Goal: Information Seeking & Learning: Learn about a topic

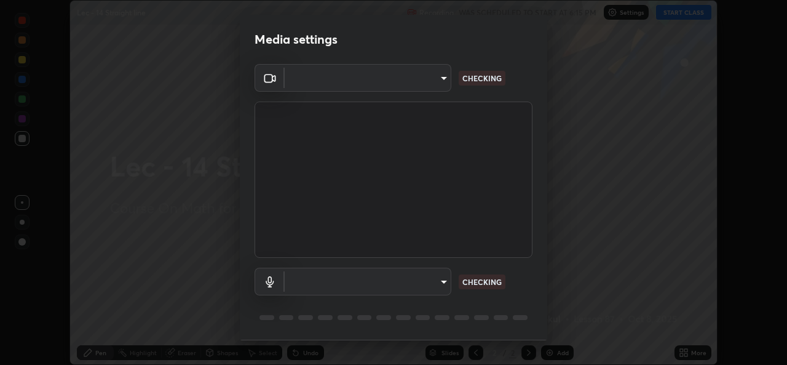
scroll to position [39, 0]
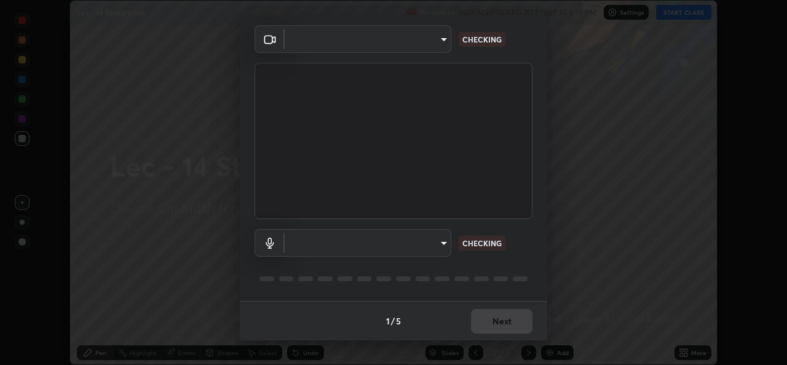
type input "78e73baf3d63bceb4c45423e3c658d9595c8caa1ee6d34b79bc6d5c79dc82097"
type input "df99a08a51d462ac90a93e0d6dd8d9003d21f1f08f59f176791d338bec0cc36b"
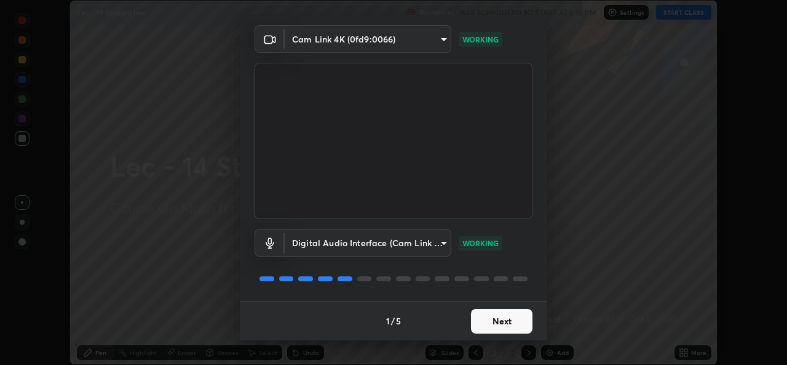
click at [502, 321] on button "Next" at bounding box center [501, 321] width 61 height 25
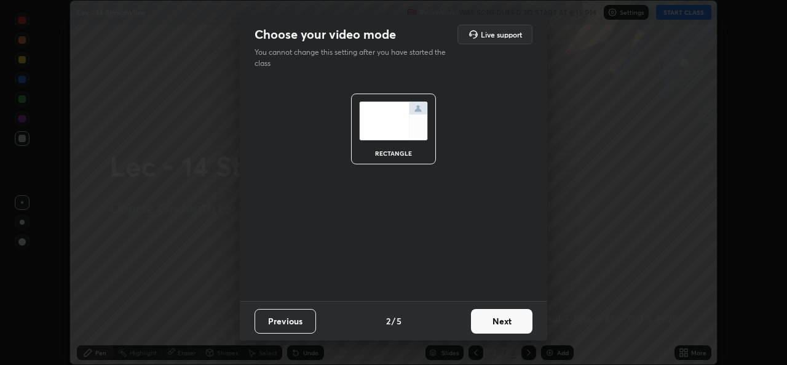
click at [502, 321] on button "Next" at bounding box center [501, 321] width 61 height 25
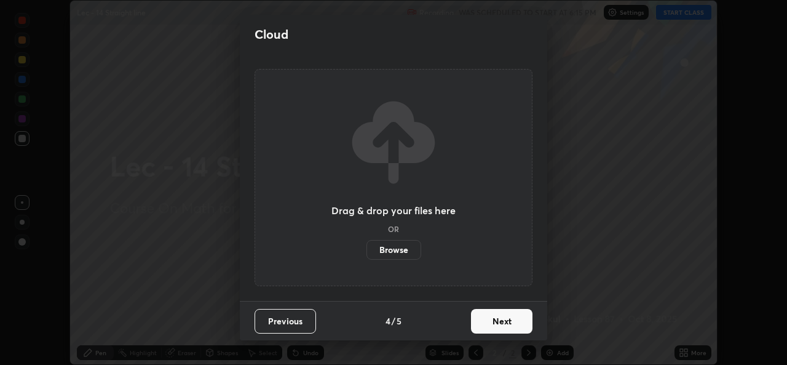
click at [501, 318] on button "Next" at bounding box center [501, 321] width 61 height 25
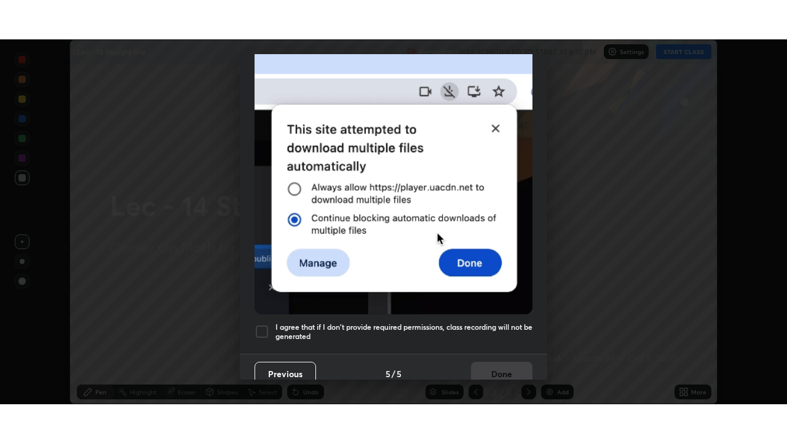
scroll to position [290, 0]
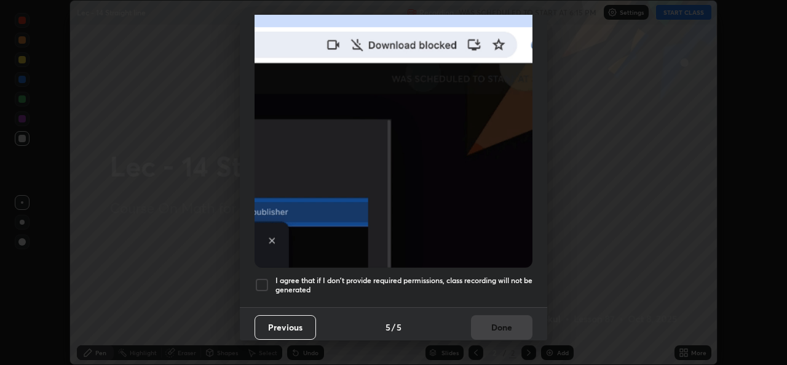
click at [500, 275] on h5 "I agree that if I don't provide required permissions, class recording will not …" at bounding box center [403, 284] width 257 height 19
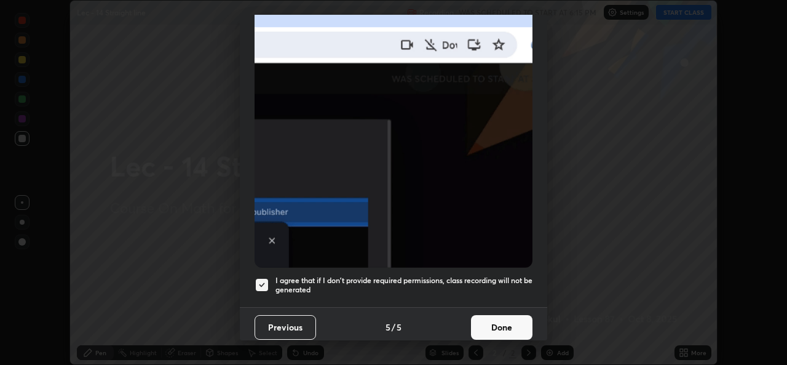
click at [500, 321] on button "Done" at bounding box center [501, 327] width 61 height 25
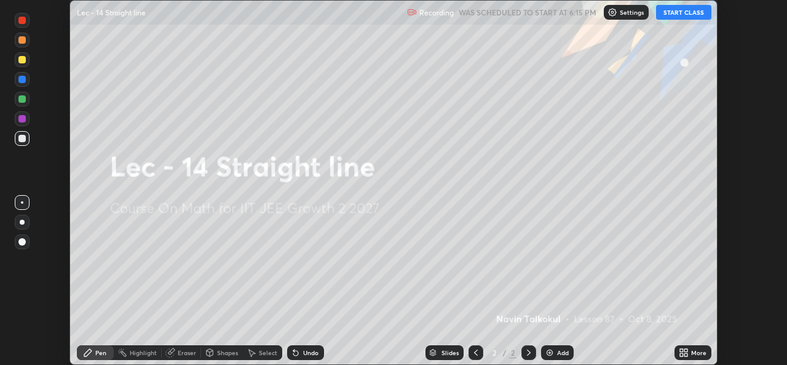
click at [682, 15] on button "START CLASS" at bounding box center [683, 12] width 55 height 15
click at [686, 350] on icon at bounding box center [685, 350] width 3 height 3
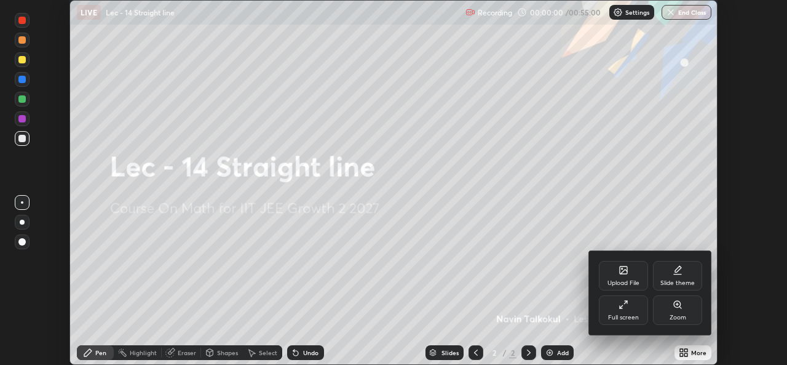
click at [631, 310] on div "Full screen" at bounding box center [623, 310] width 49 height 30
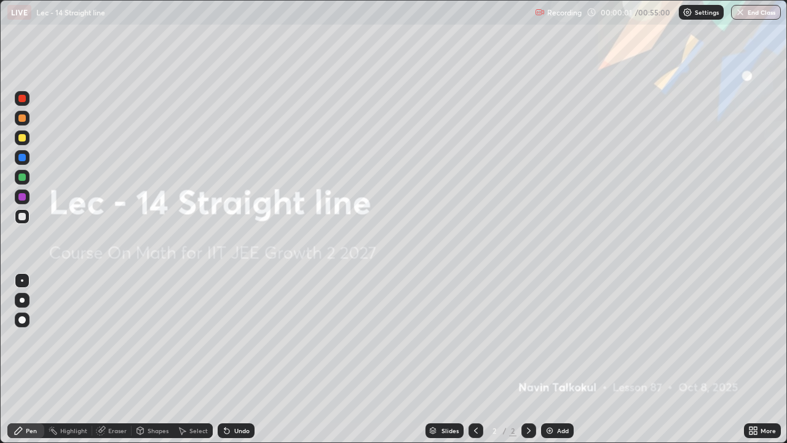
scroll to position [443, 787]
click at [553, 364] on div "Add" at bounding box center [557, 430] width 33 height 15
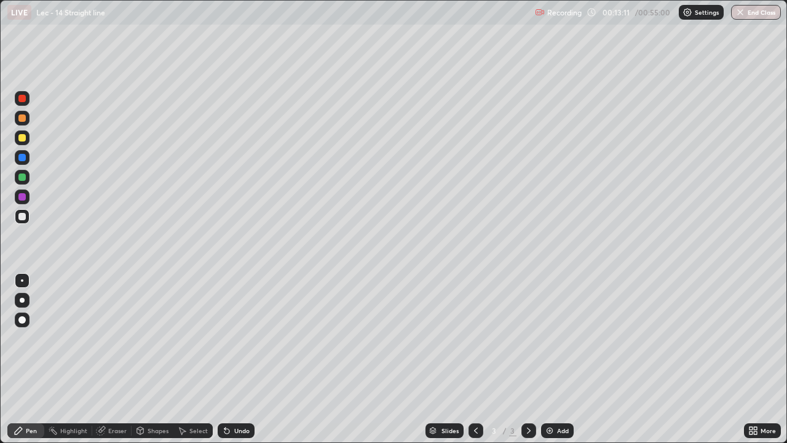
click at [235, 364] on div "Undo" at bounding box center [241, 430] width 15 height 6
click at [232, 364] on div "Undo" at bounding box center [236, 430] width 37 height 15
click at [160, 364] on div "Shapes" at bounding box center [158, 430] width 21 height 6
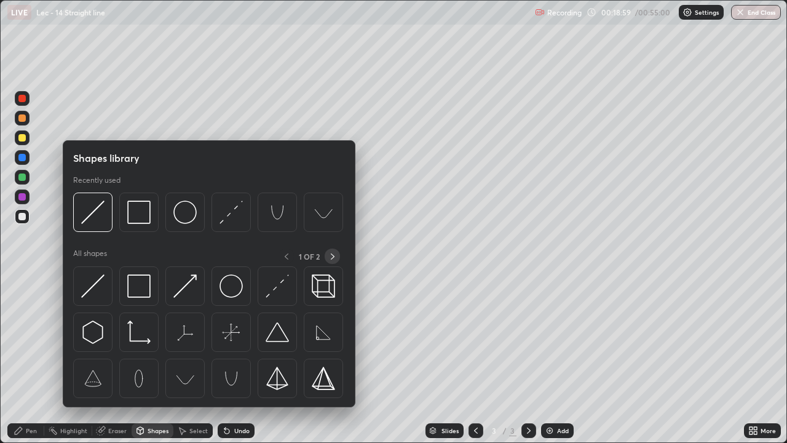
click at [334, 255] on icon at bounding box center [333, 256] width 10 height 10
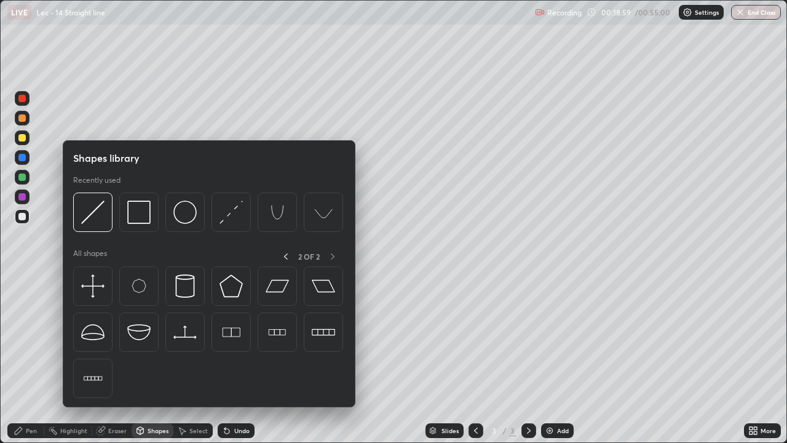
click at [334, 254] on div "2 OF 2" at bounding box center [309, 255] width 62 height 15
click at [321, 334] on img at bounding box center [323, 331] width 23 height 23
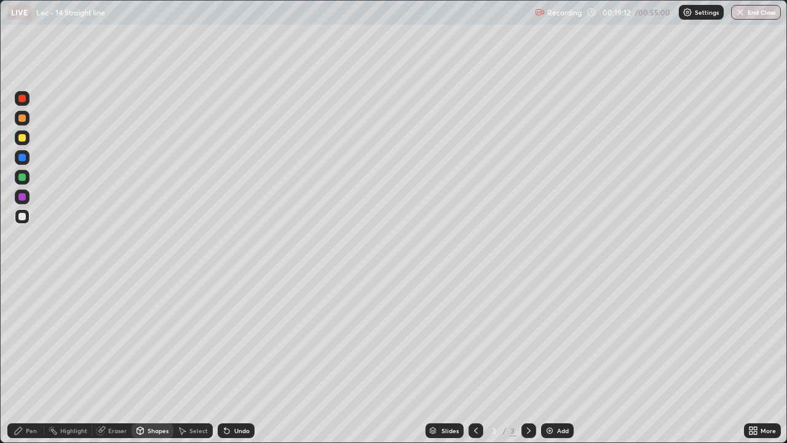
click at [240, 364] on div "Undo" at bounding box center [241, 430] width 15 height 6
click at [154, 364] on div "Shapes" at bounding box center [158, 430] width 21 height 6
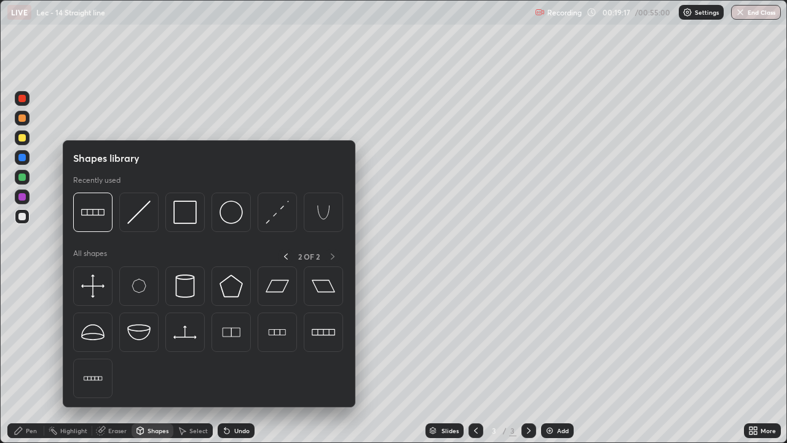
click at [98, 255] on p "All shapes" at bounding box center [90, 255] width 34 height 15
click at [285, 256] on icon at bounding box center [286, 256] width 10 height 10
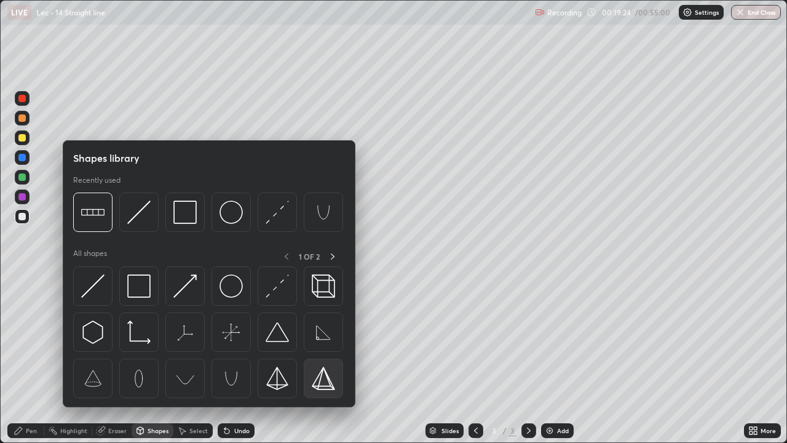
click at [329, 364] on img at bounding box center [323, 377] width 23 height 23
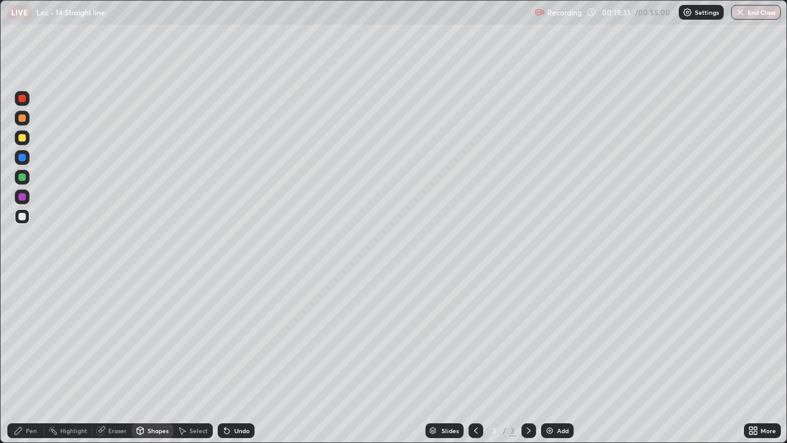
click at [242, 364] on div "Undo" at bounding box center [241, 430] width 15 height 6
click at [164, 364] on div "Shapes" at bounding box center [158, 430] width 21 height 6
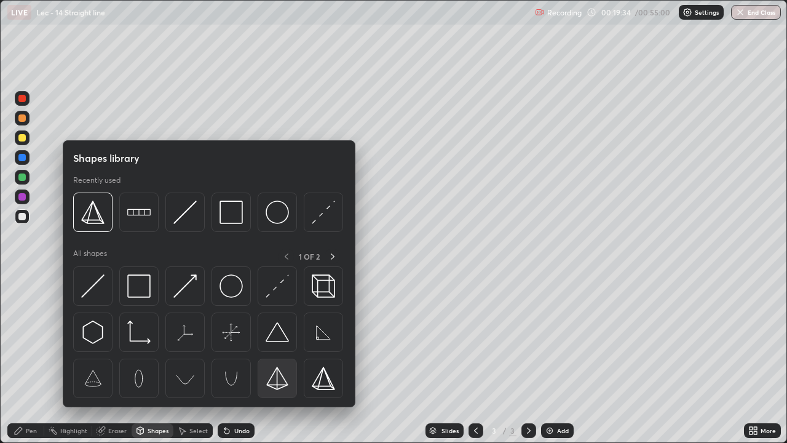
click at [274, 364] on img at bounding box center [277, 377] width 23 height 23
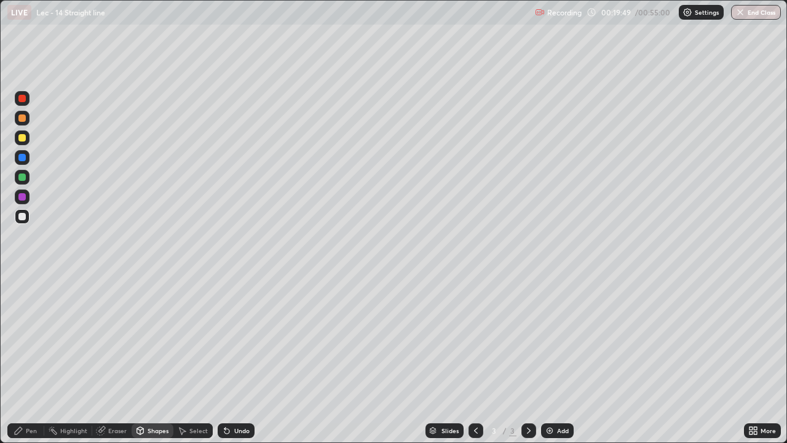
click at [240, 364] on div "Undo" at bounding box center [241, 430] width 15 height 6
click at [241, 364] on div "Undo" at bounding box center [241, 430] width 15 height 6
click at [239, 364] on div "Undo" at bounding box center [241, 430] width 15 height 6
click at [238, 364] on div "Undo" at bounding box center [241, 430] width 15 height 6
click at [242, 364] on div "Undo" at bounding box center [241, 430] width 15 height 6
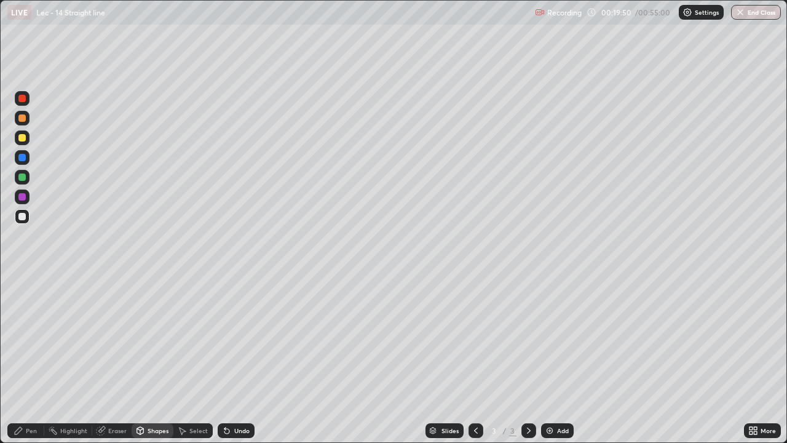
click at [242, 364] on div "Undo" at bounding box center [241, 430] width 15 height 6
click at [243, 364] on div "Undo" at bounding box center [241, 430] width 15 height 6
click at [234, 364] on div "Undo" at bounding box center [241, 430] width 15 height 6
click at [36, 364] on div "Pen" at bounding box center [31, 430] width 11 height 6
click at [240, 364] on div "Undo" at bounding box center [241, 430] width 15 height 6
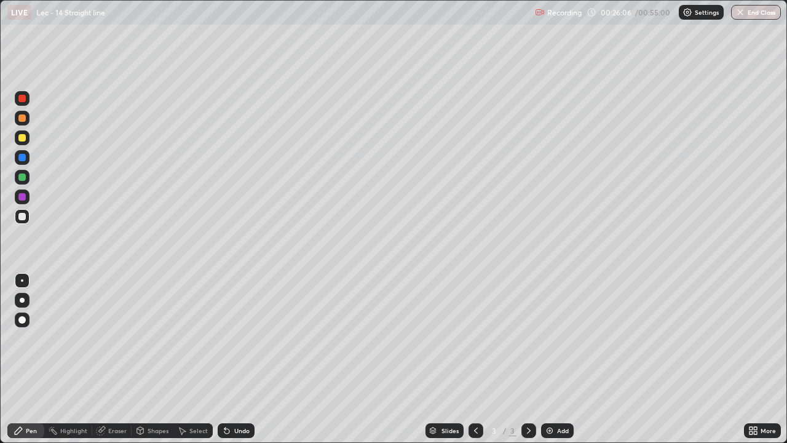
click at [239, 364] on div "Undo" at bounding box center [241, 430] width 15 height 6
click at [238, 364] on div "Undo" at bounding box center [241, 430] width 15 height 6
click at [234, 364] on div "Undo" at bounding box center [241, 430] width 15 height 6
click at [243, 364] on div "Undo" at bounding box center [241, 430] width 15 height 6
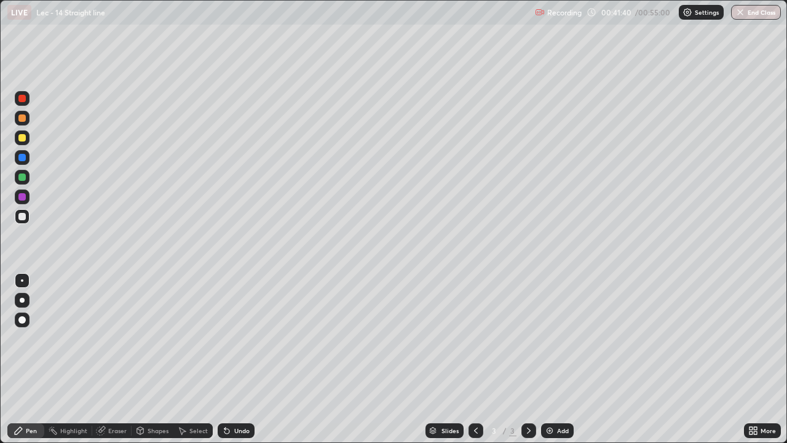
click at [746, 17] on button "End Class" at bounding box center [756, 12] width 50 height 15
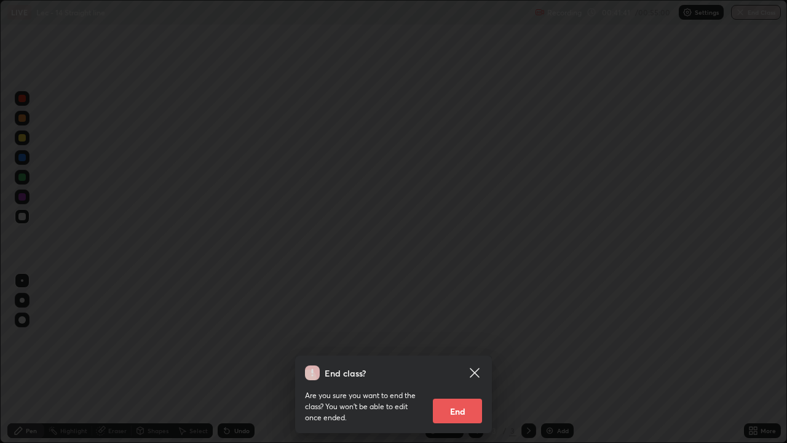
click at [471, 364] on button "End" at bounding box center [457, 410] width 49 height 25
